Goal: Navigation & Orientation: Find specific page/section

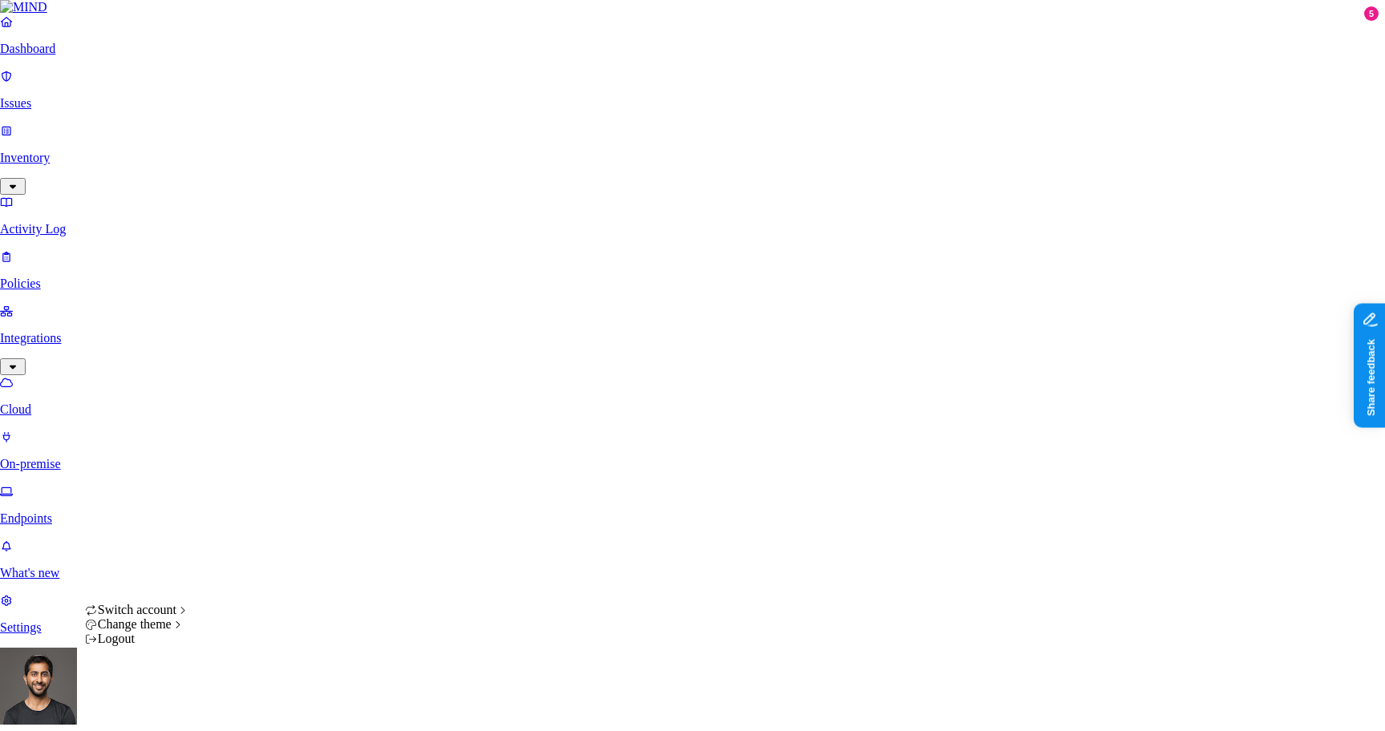
click at [180, 646] on div "Logout" at bounding box center [137, 639] width 105 height 14
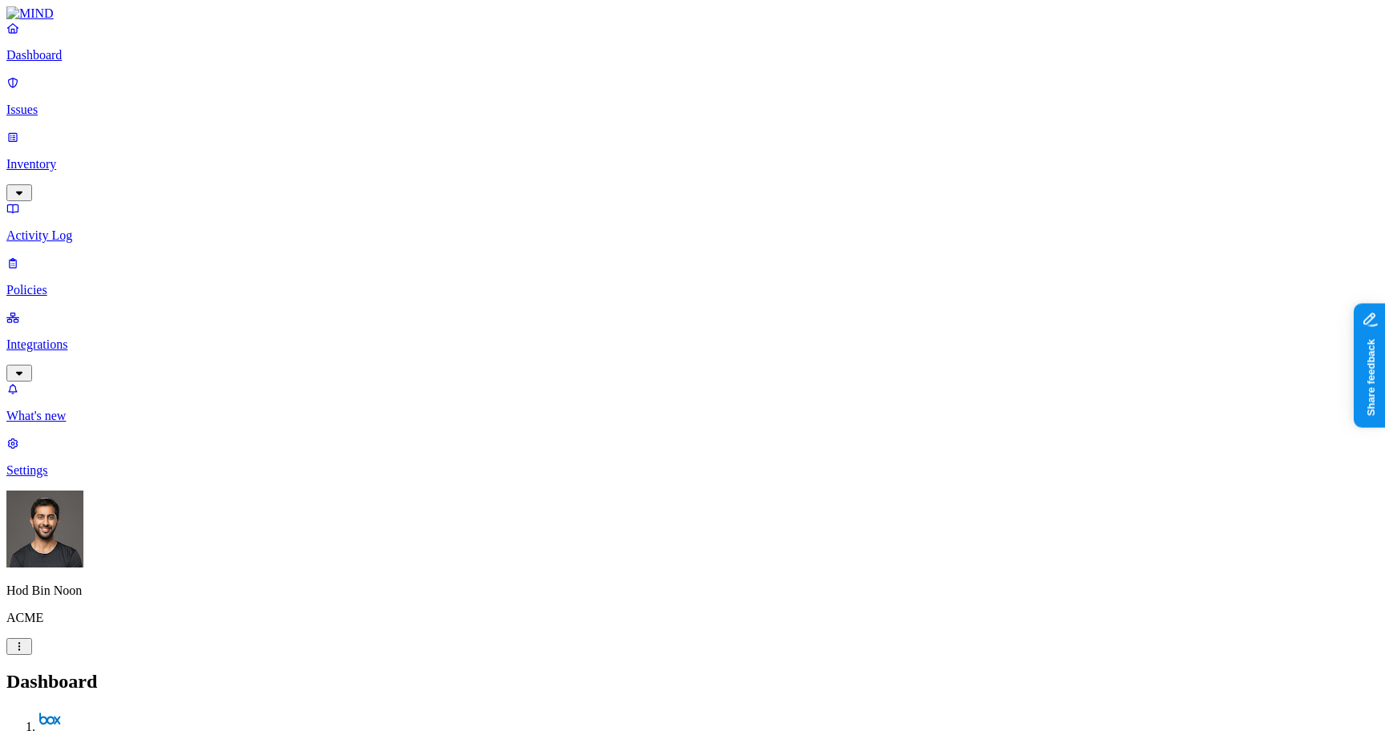
click at [111, 338] on p "Integrations" at bounding box center [692, 345] width 1372 height 14
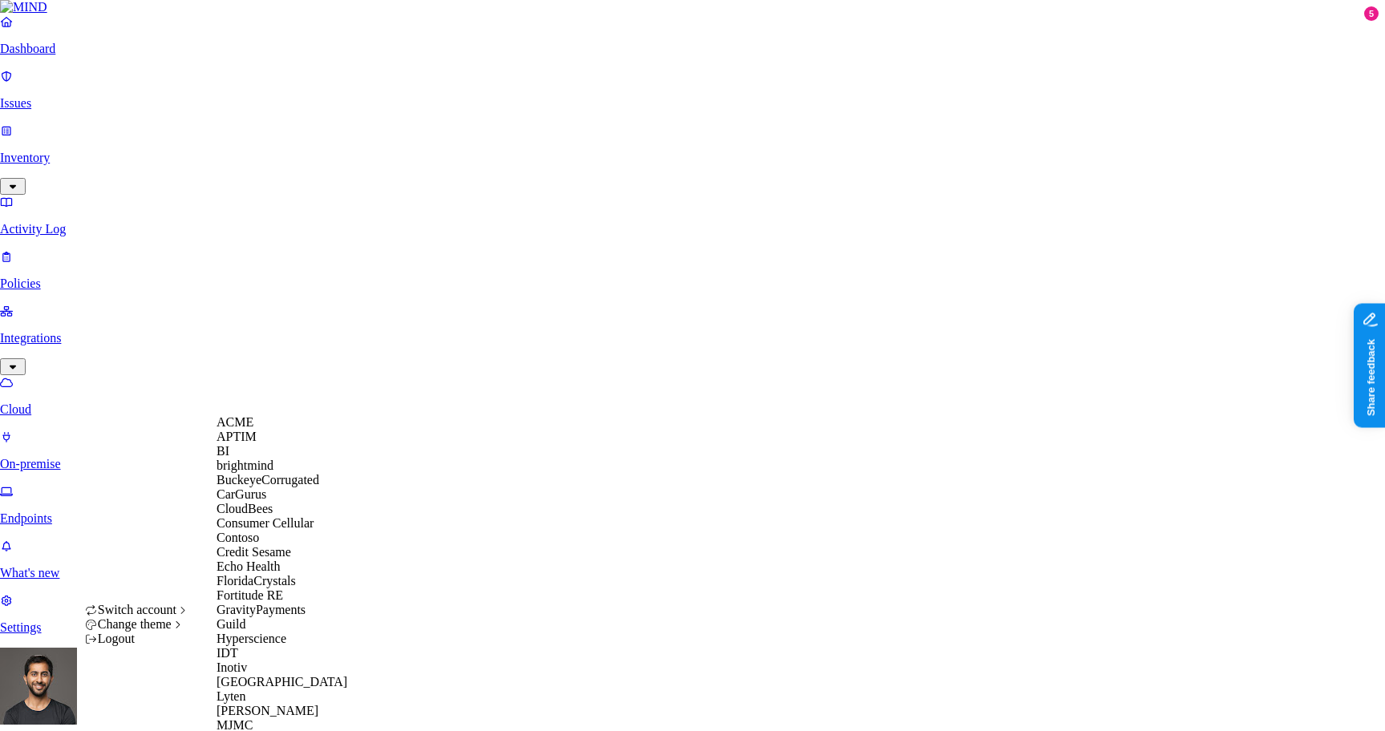
scroll to position [882, 0]
